Goal: Task Accomplishment & Management: Complete application form

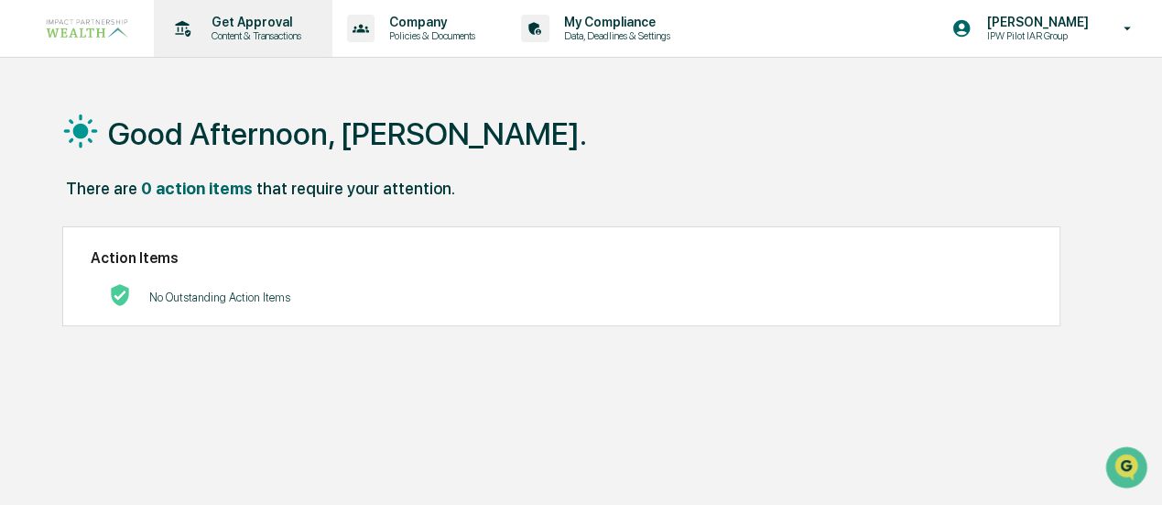
click at [245, 27] on p "Get Approval" at bounding box center [254, 22] width 114 height 15
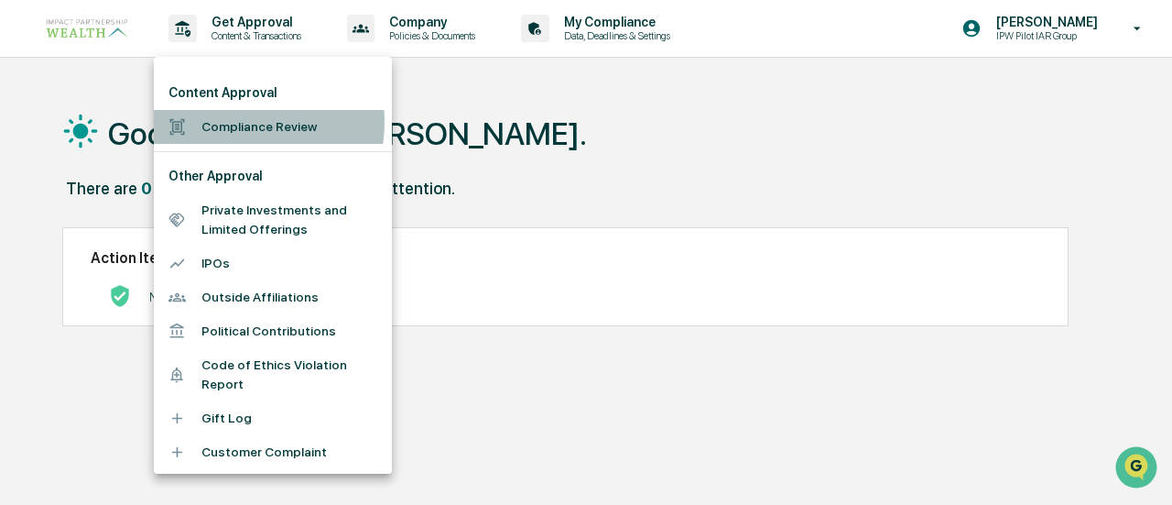
click at [230, 122] on li "Compliance Review" at bounding box center [273, 127] width 238 height 34
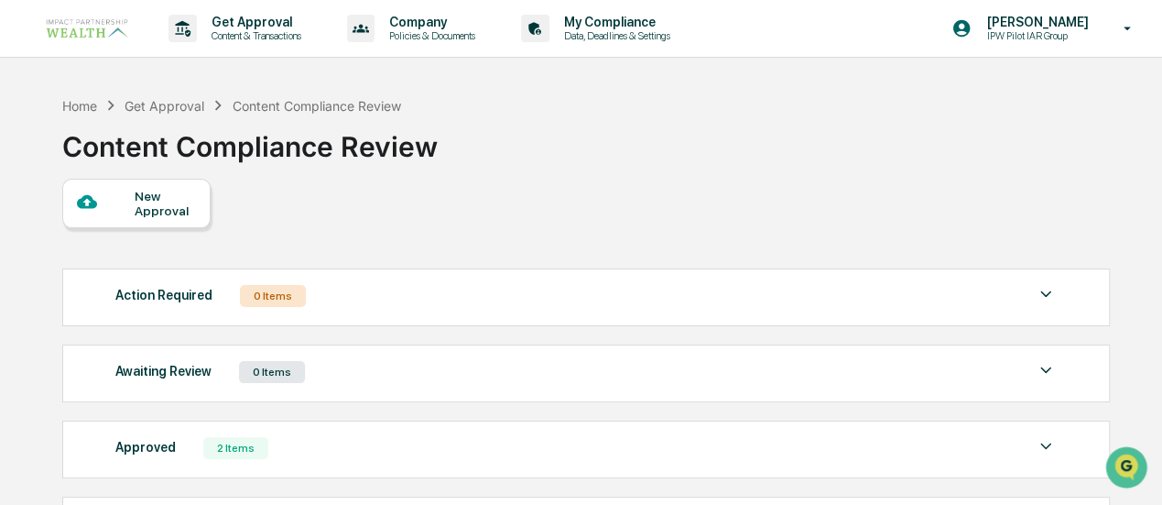
click at [149, 213] on div "New Approval" at bounding box center [165, 203] width 61 height 29
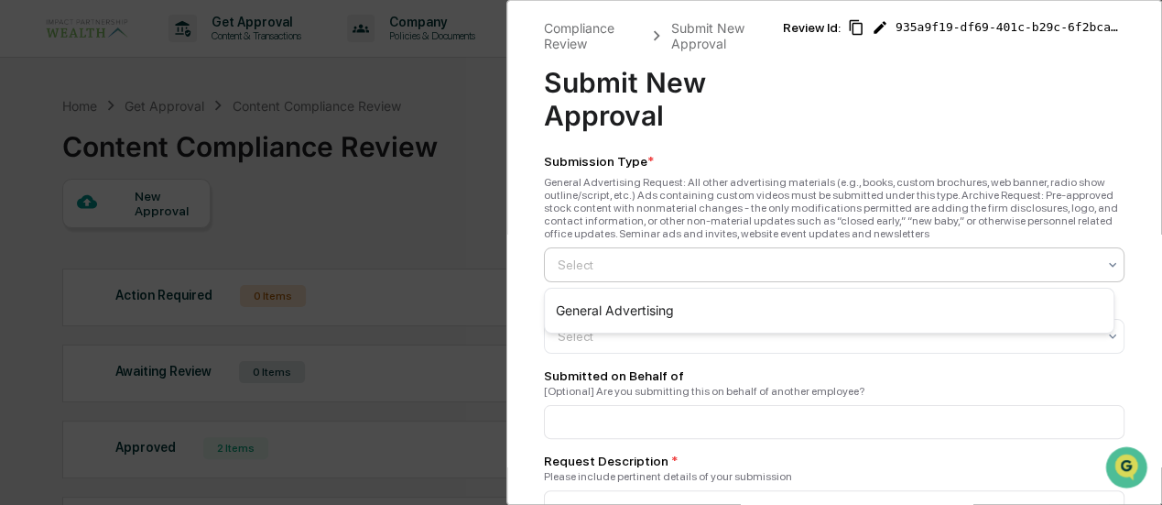
click at [881, 261] on div at bounding box center [827, 265] width 539 height 18
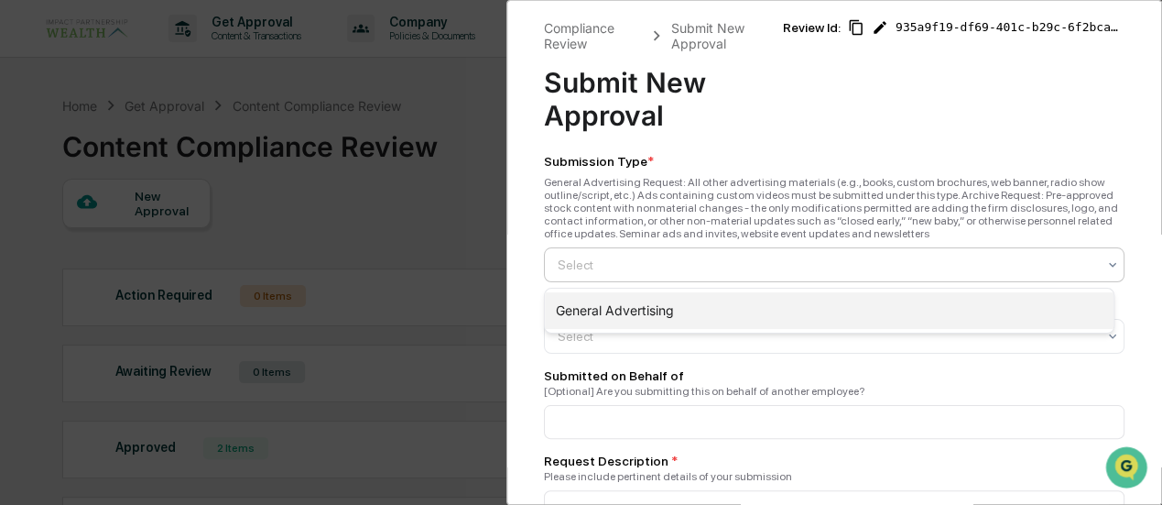
click at [590, 311] on div "General Advertising" at bounding box center [829, 310] width 569 height 37
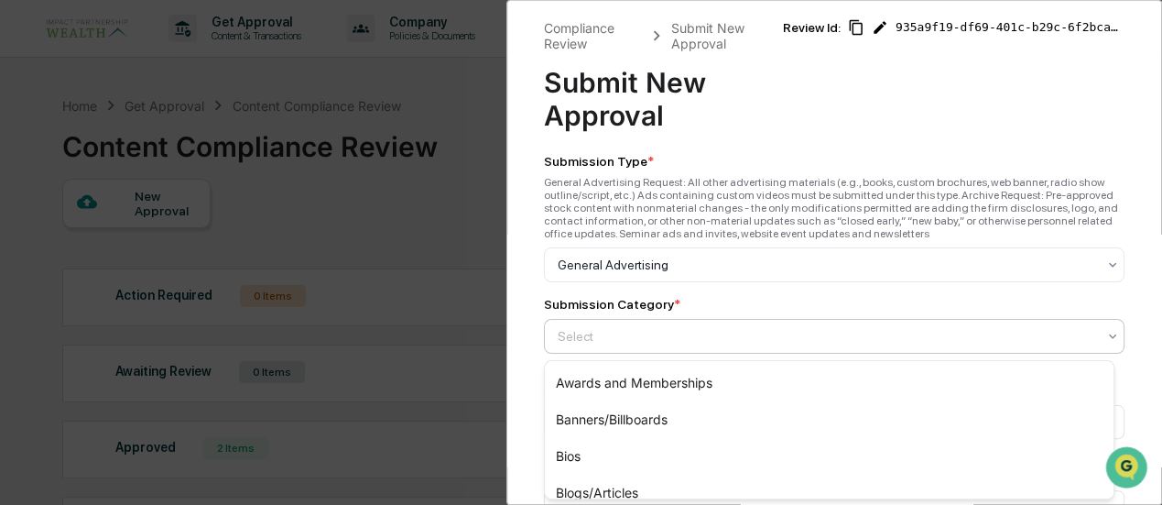
click at [766, 345] on div at bounding box center [827, 336] width 539 height 18
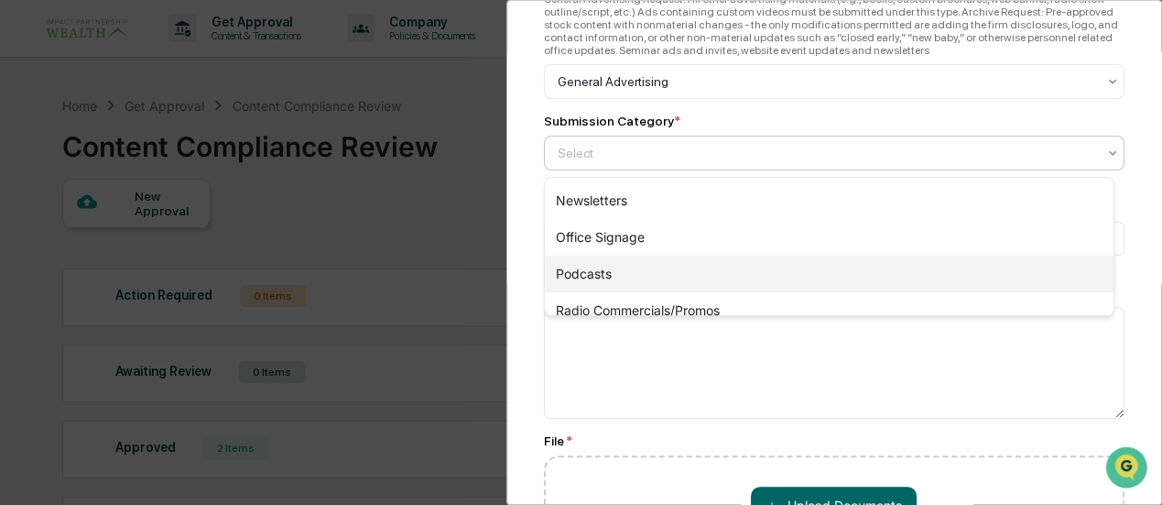
scroll to position [366, 0]
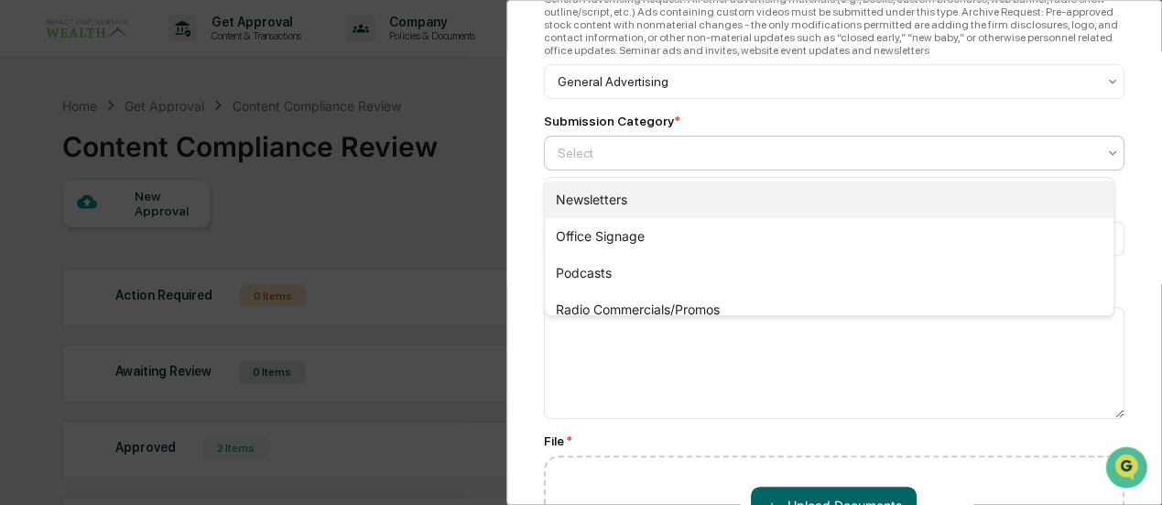
click at [619, 199] on div "Newsletters" at bounding box center [829, 199] width 569 height 37
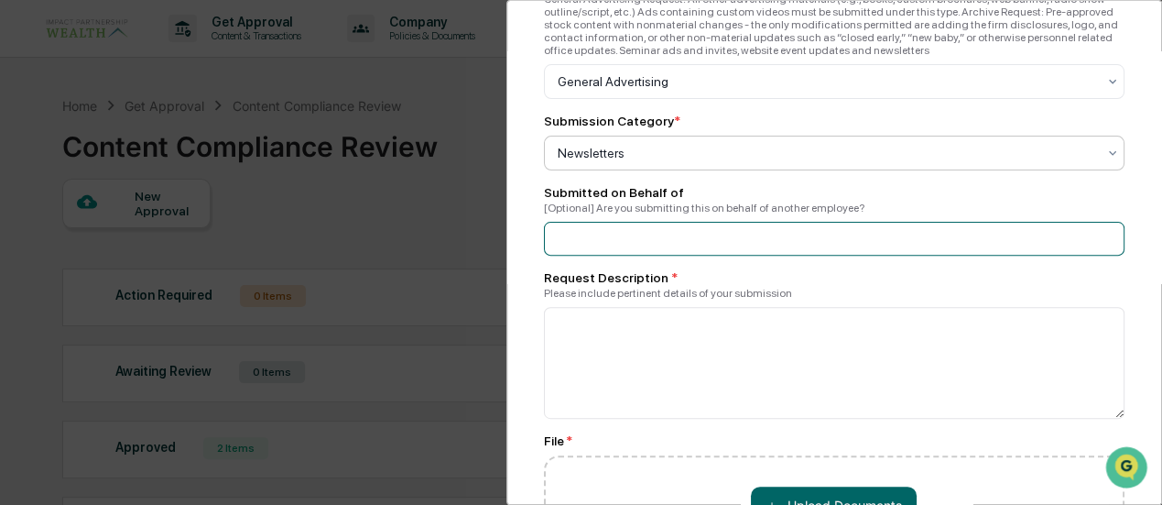
click at [654, 256] on input at bounding box center [835, 239] width 582 height 34
type input "**********"
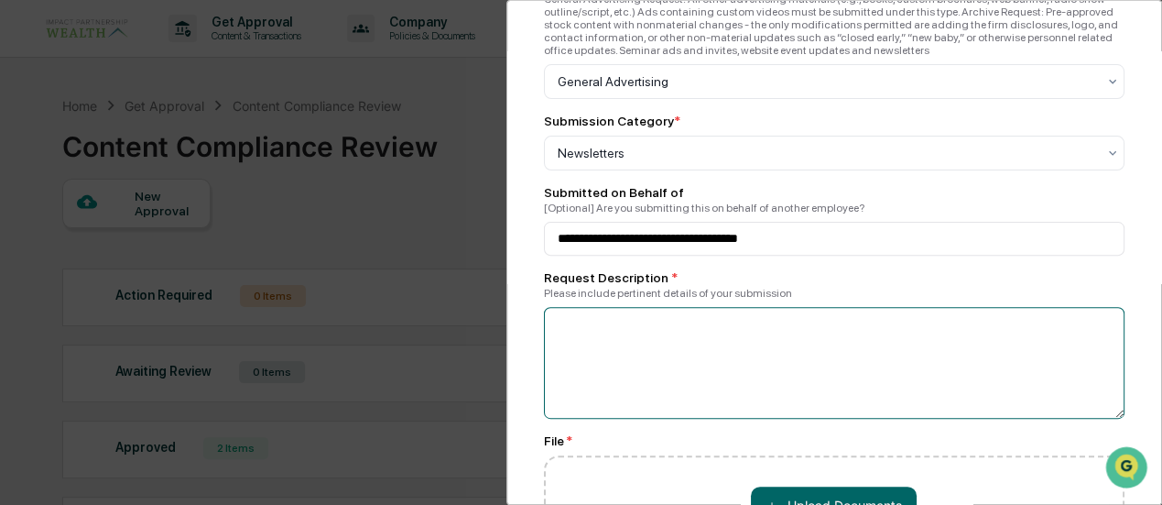
click at [738, 327] on textarea at bounding box center [835, 363] width 582 height 112
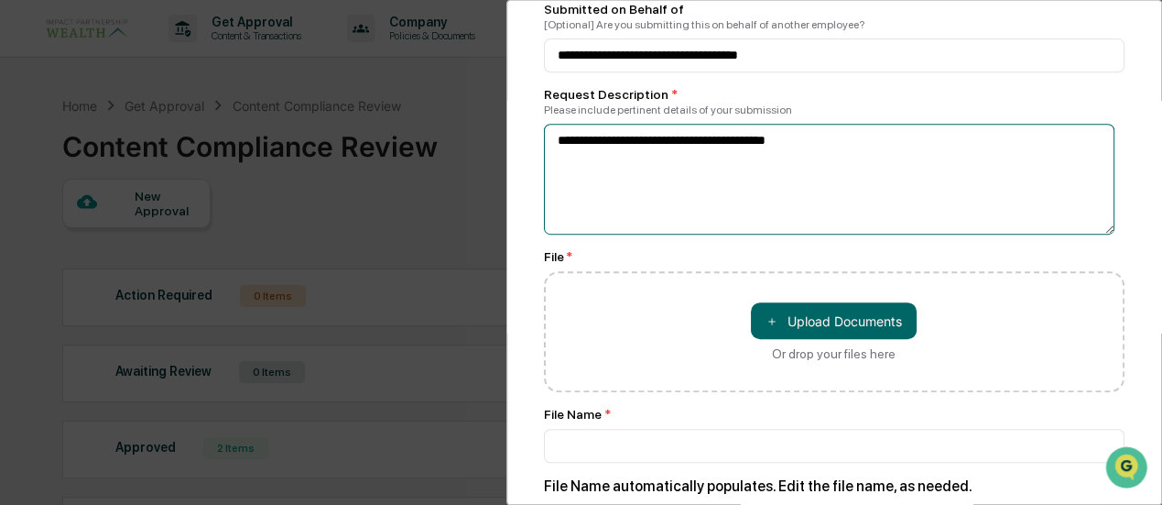
type textarea "**********"
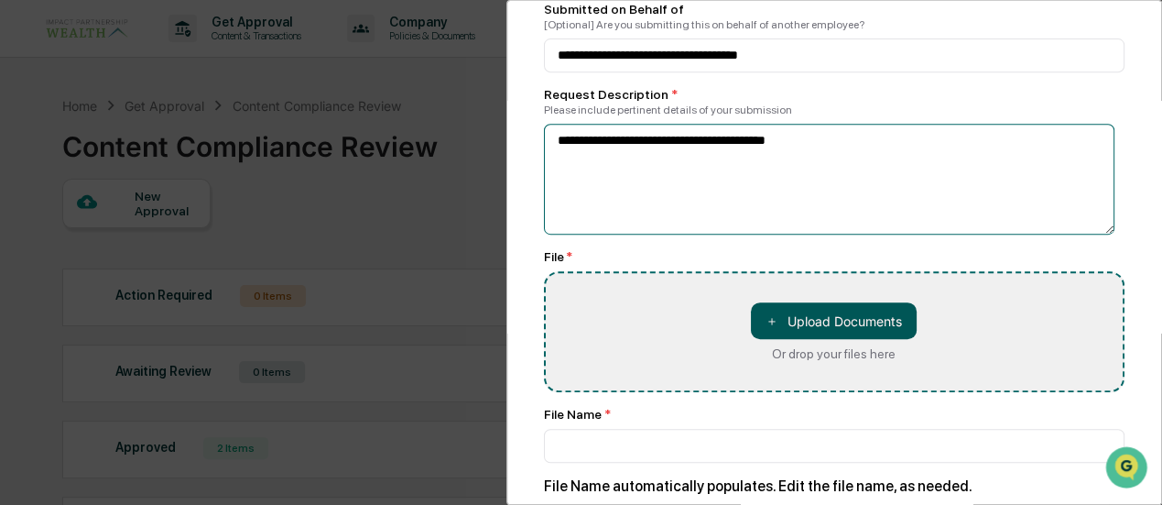
type input "**********"
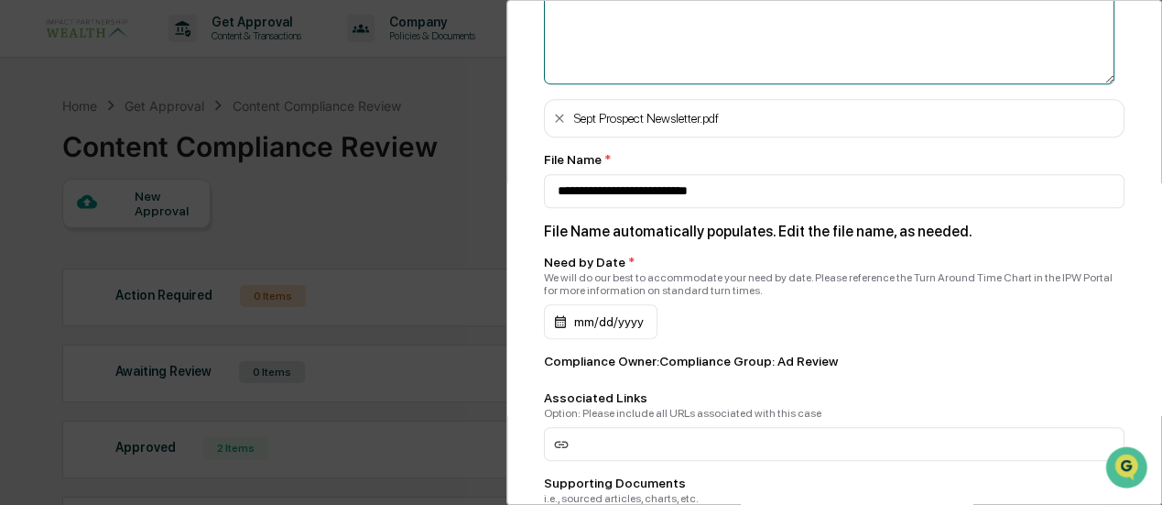
scroll to position [550, 0]
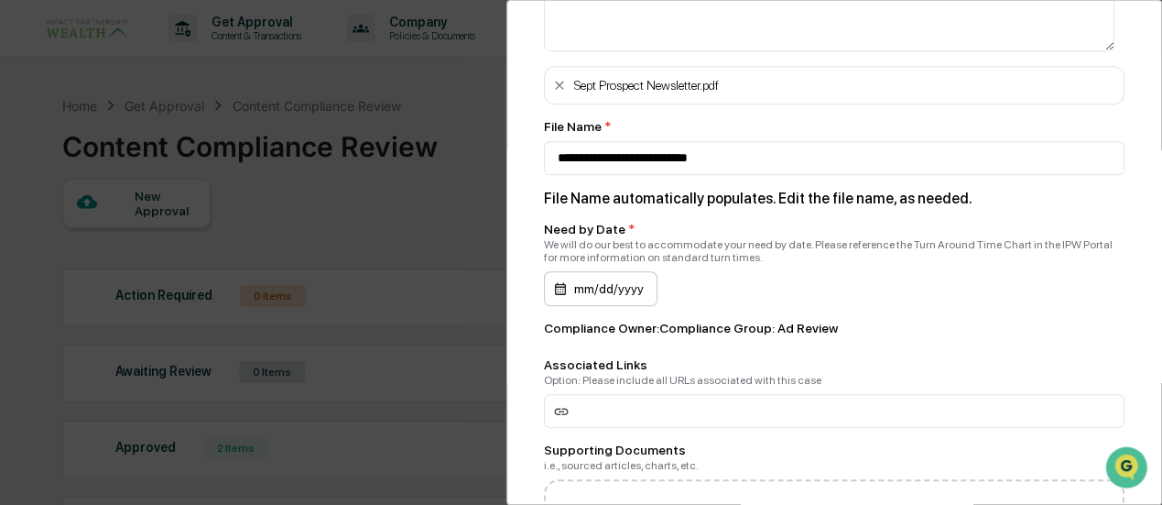
click at [572, 283] on div "mm/dd/yyyy" at bounding box center [601, 288] width 114 height 35
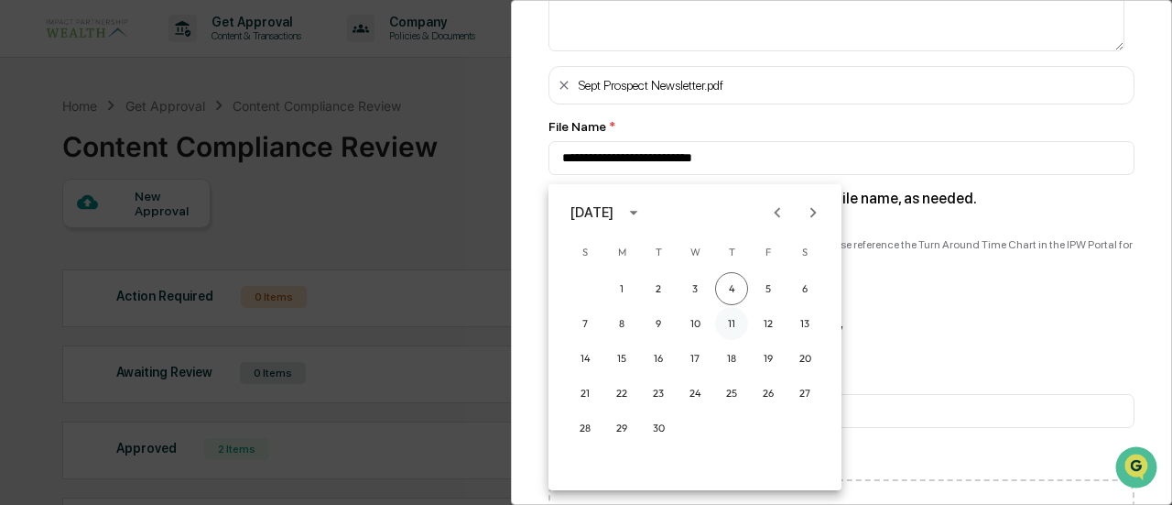
click at [725, 318] on button "11" at bounding box center [731, 323] width 33 height 33
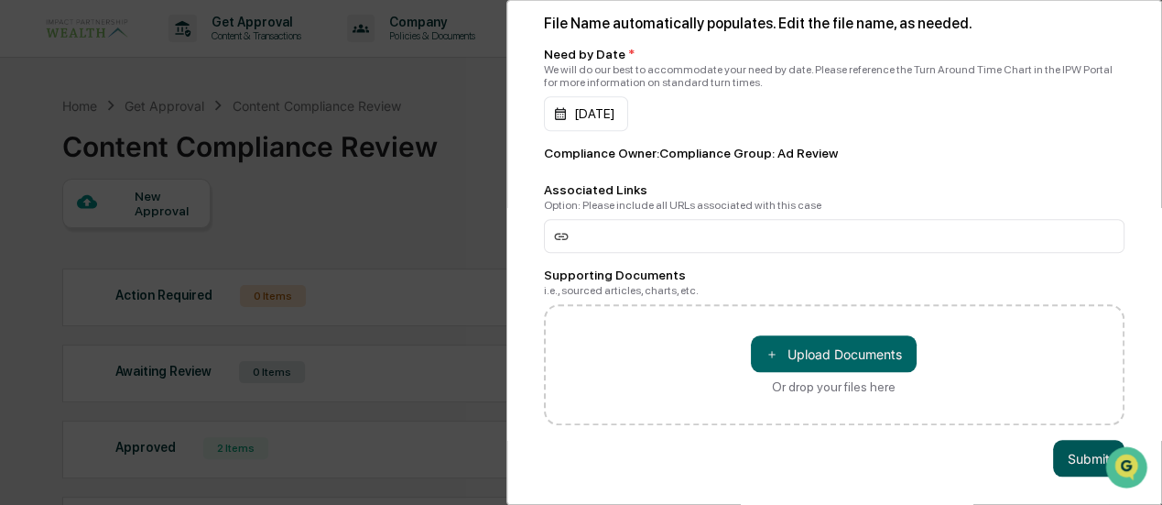
scroll to position [742, 0]
click at [1074, 452] on button "Submit" at bounding box center [1088, 458] width 71 height 37
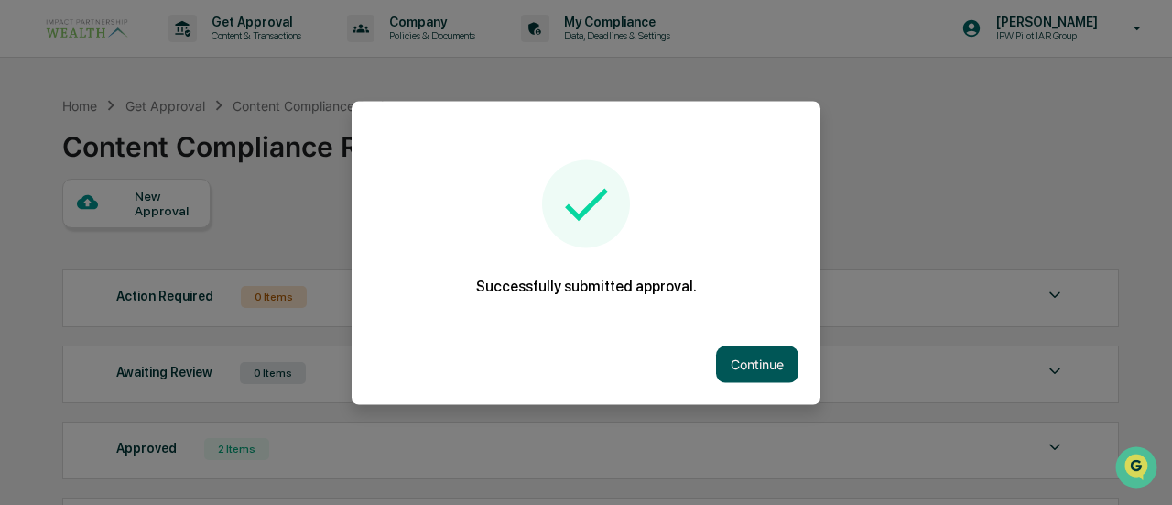
click at [736, 363] on button "Continue" at bounding box center [757, 363] width 82 height 37
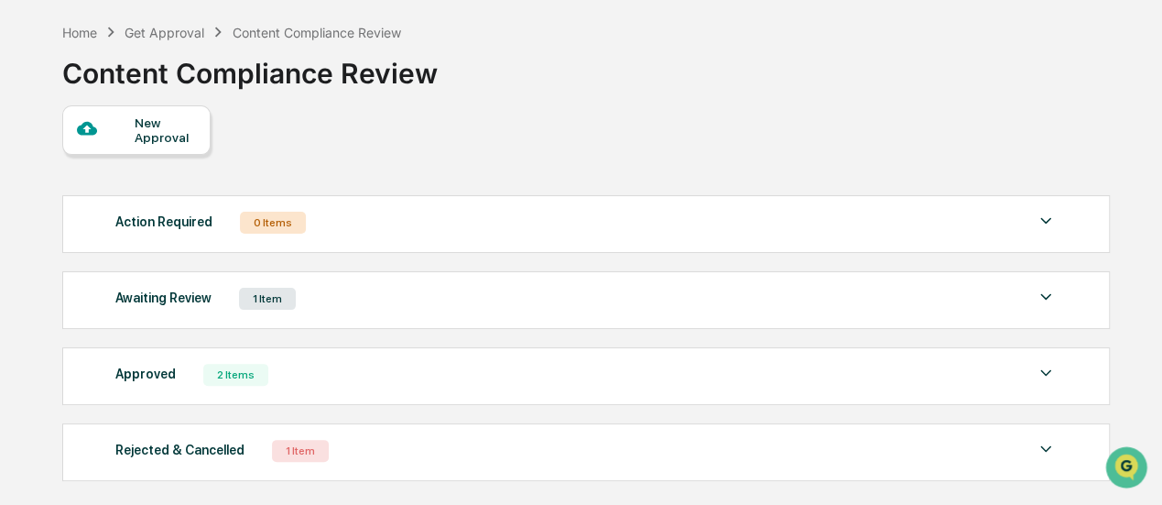
scroll to position [162, 0]
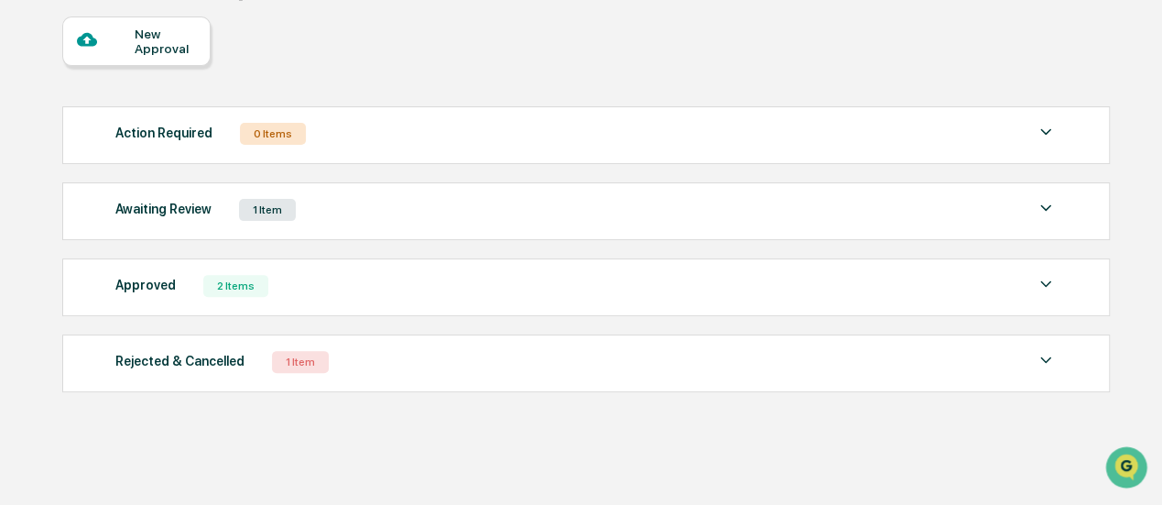
click at [232, 362] on div "Rejected & Cancelled" at bounding box center [179, 361] width 129 height 24
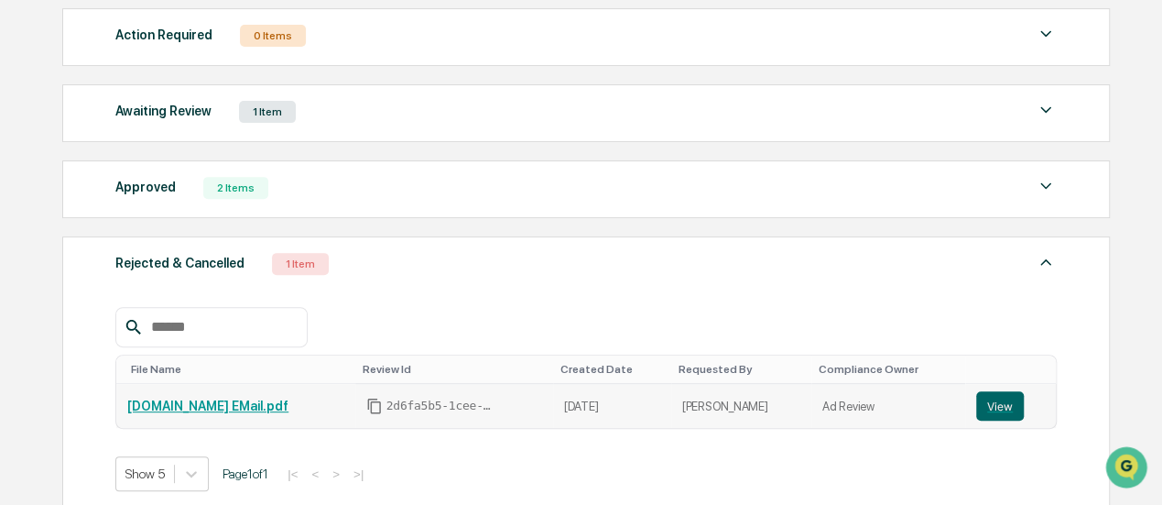
scroll to position [345, 0]
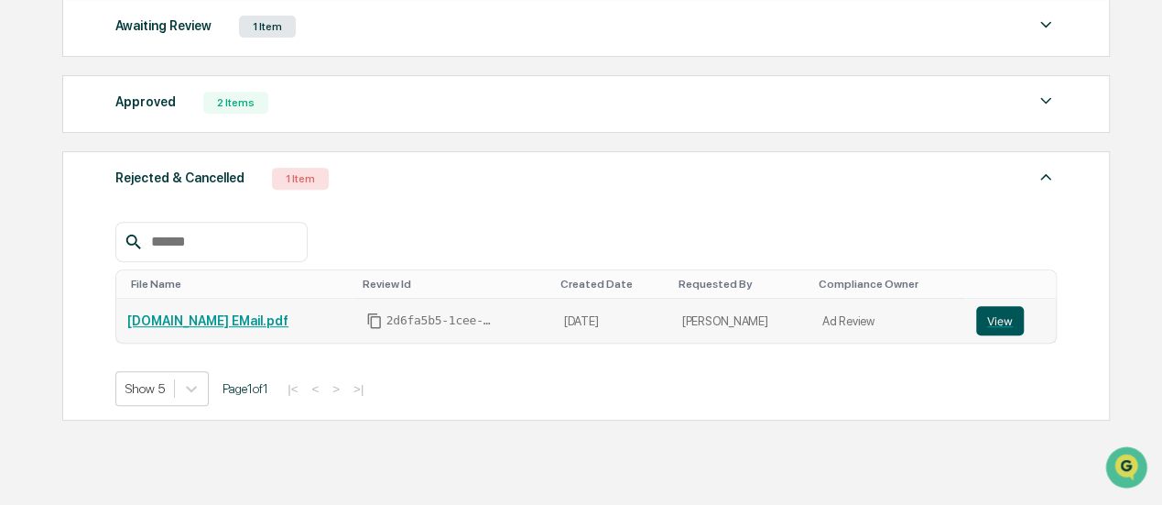
click at [997, 322] on button "View" at bounding box center [1000, 320] width 48 height 29
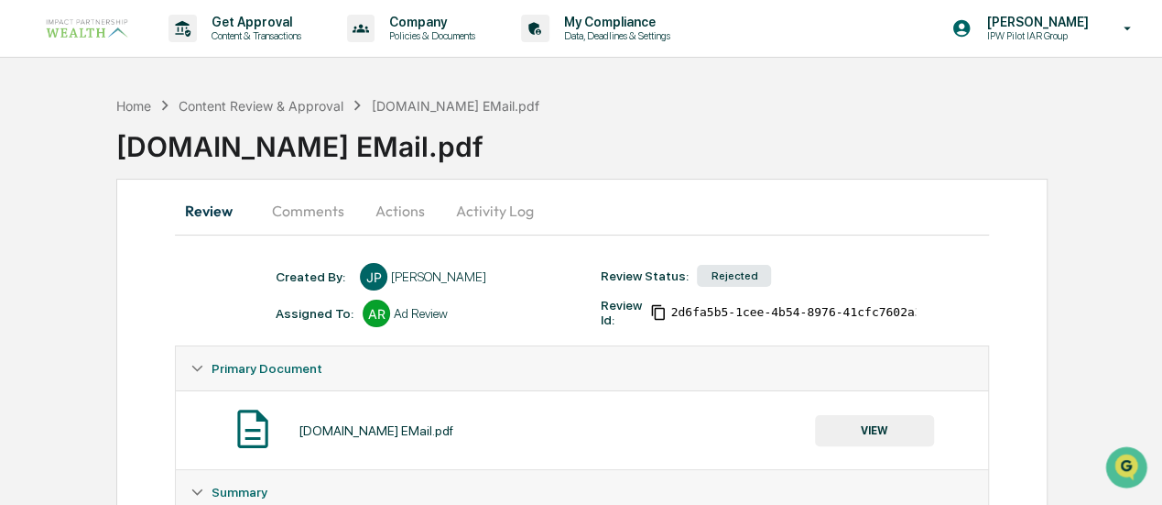
click at [399, 212] on button "Actions" at bounding box center [400, 211] width 82 height 44
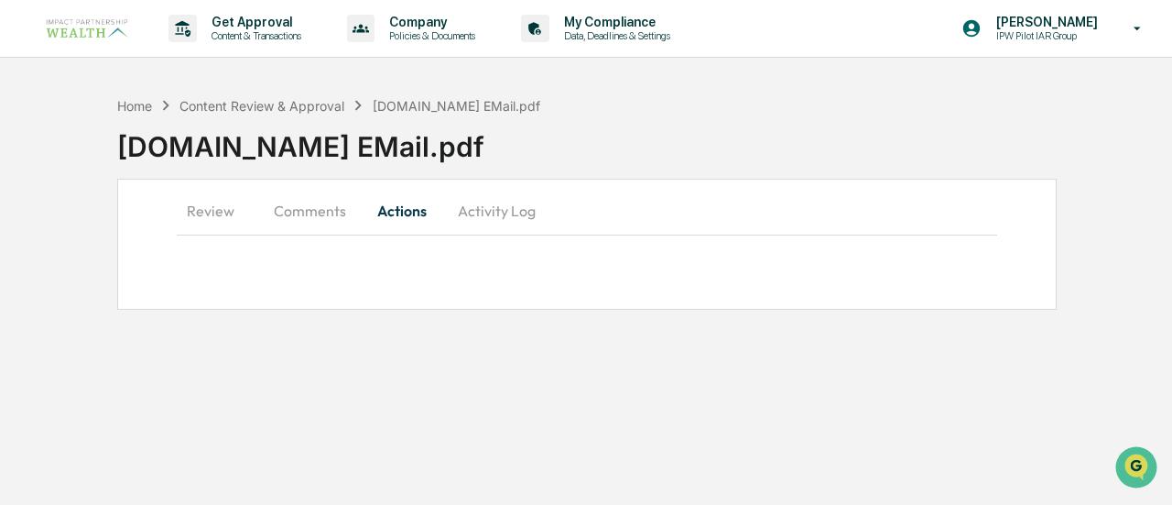
click at [495, 212] on button "Activity Log" at bounding box center [496, 211] width 107 height 44
